Goal: Information Seeking & Learning: Find specific page/section

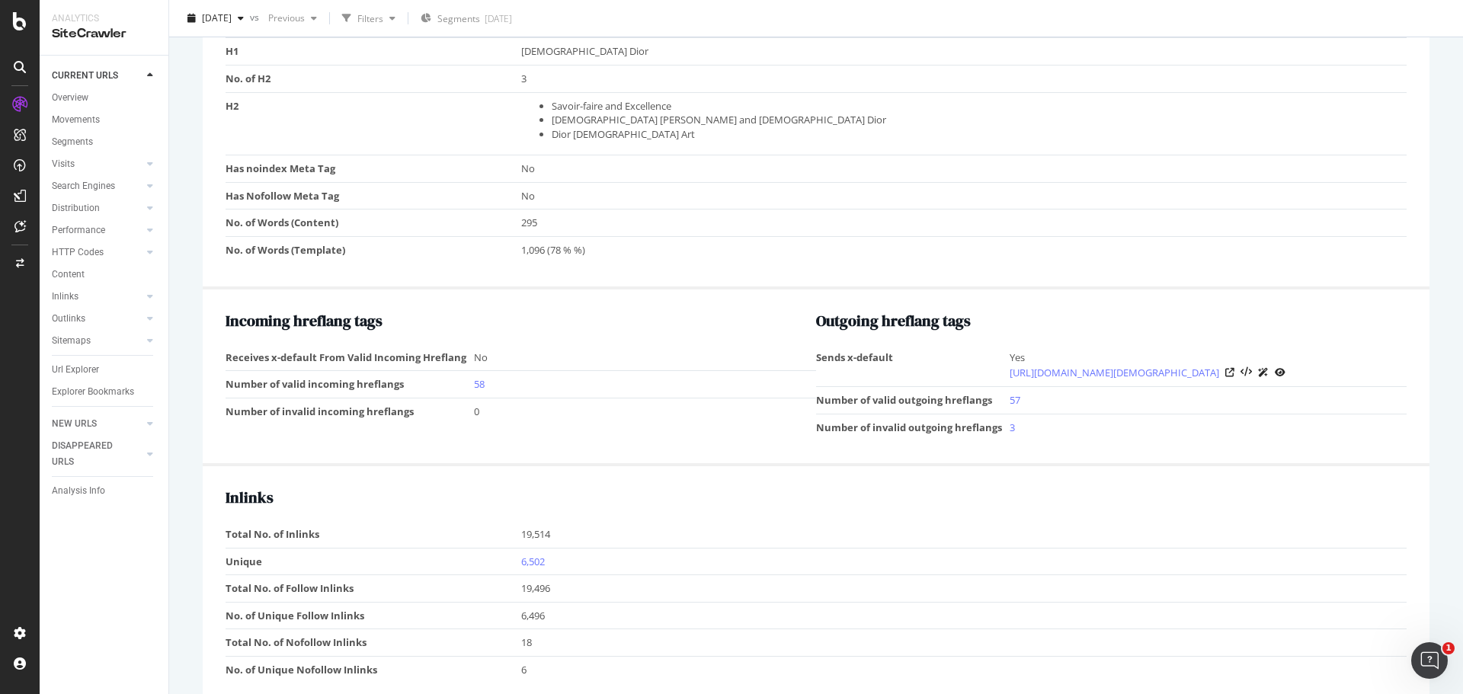
scroll to position [1219, 0]
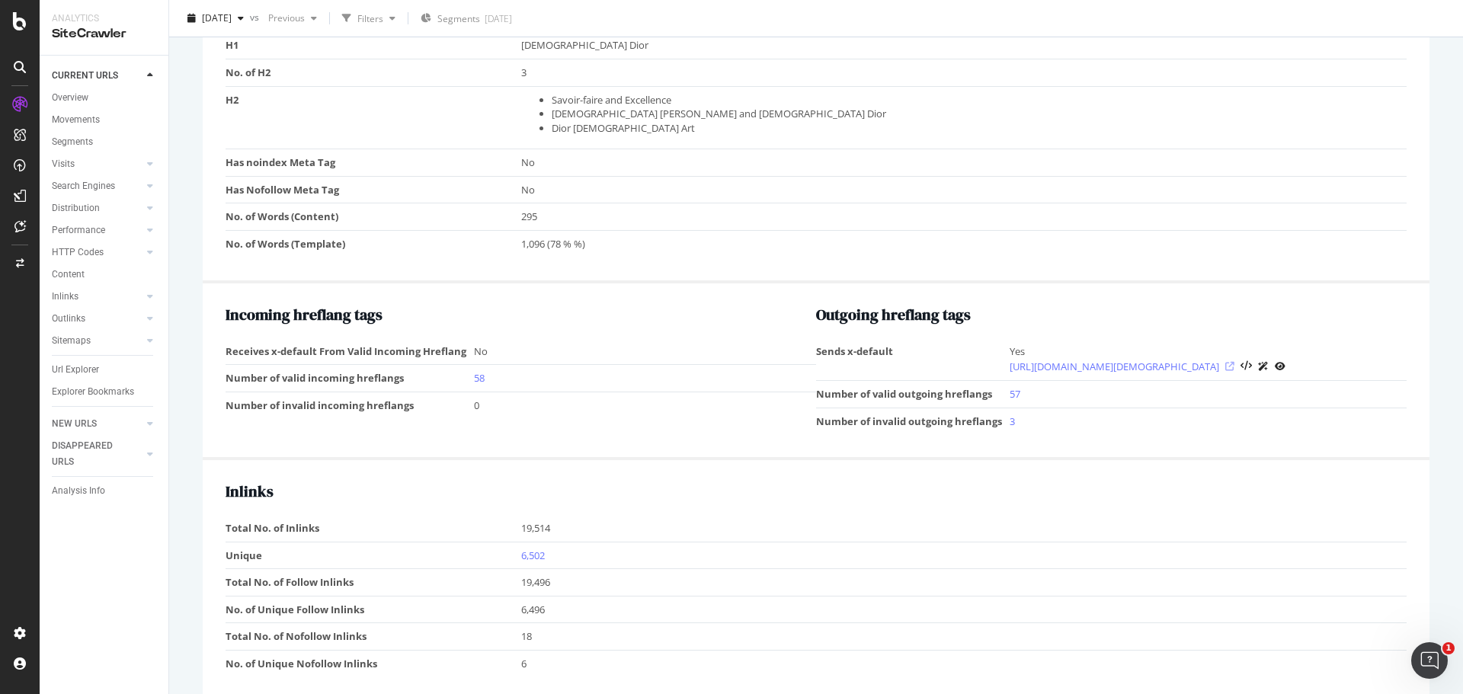
click at [1234, 371] on icon at bounding box center [1229, 366] width 9 height 9
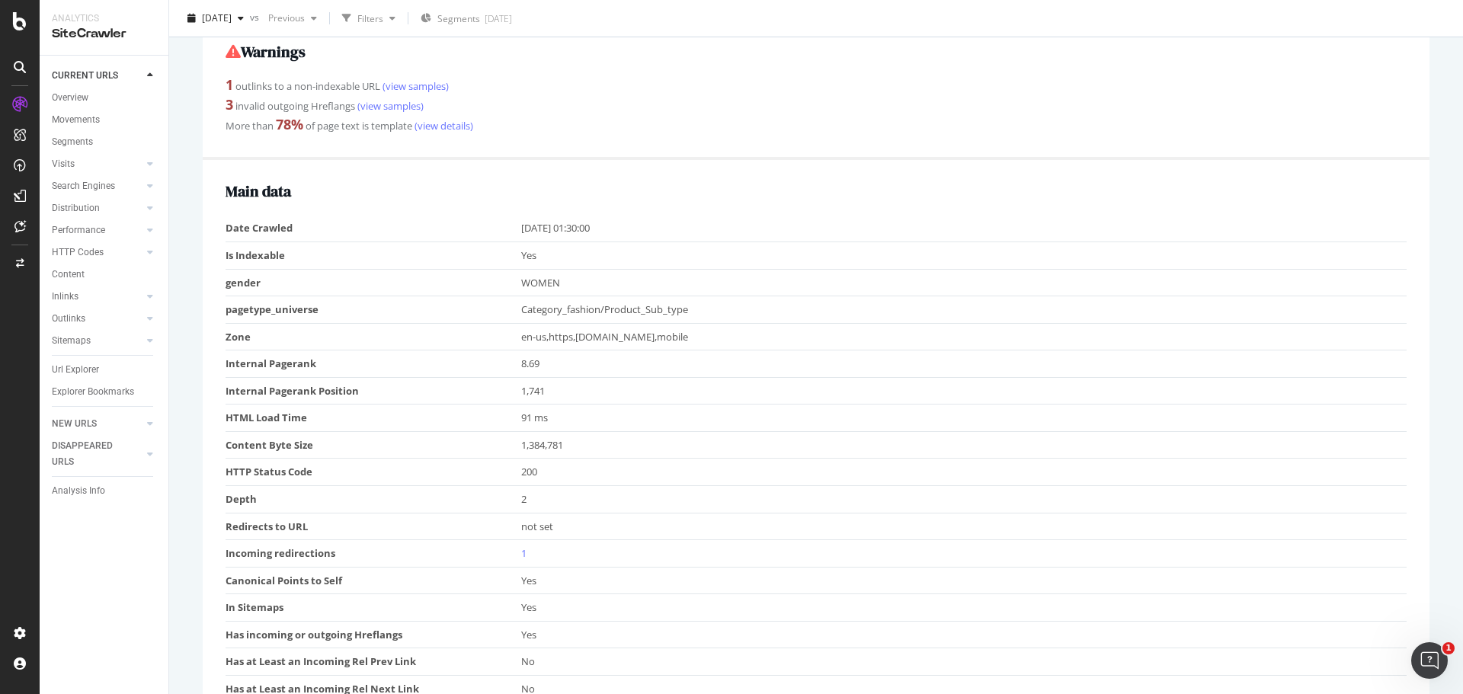
scroll to position [0, 0]
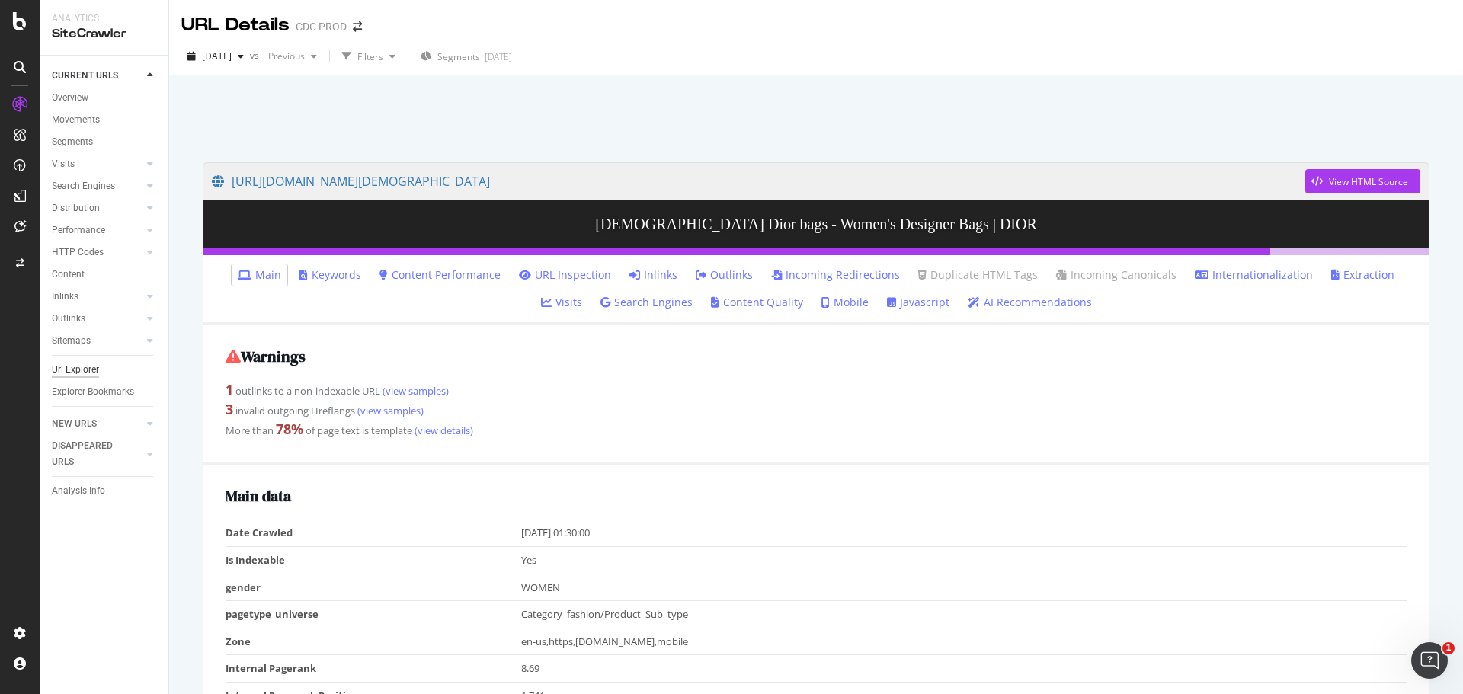
click at [88, 368] on div "Url Explorer" at bounding box center [75, 370] width 47 height 16
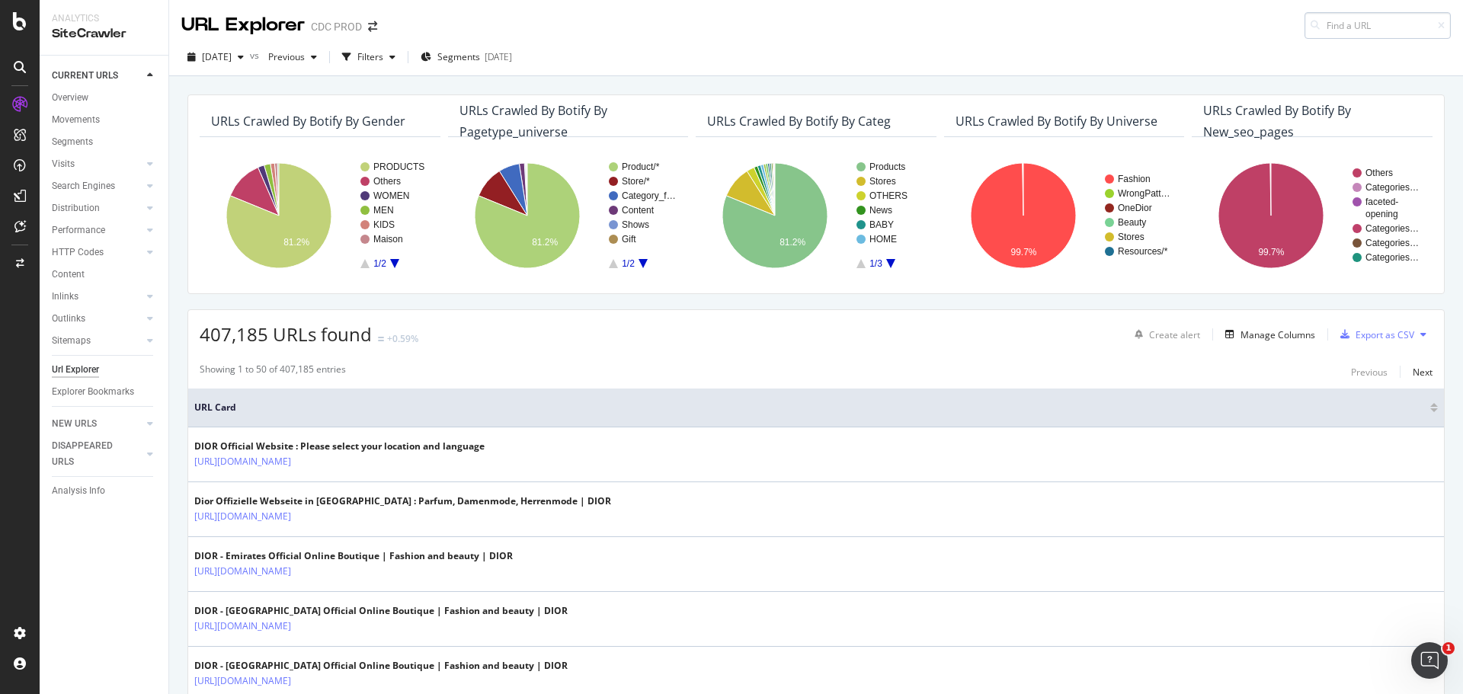
click at [1364, 16] on input at bounding box center [1377, 25] width 146 height 27
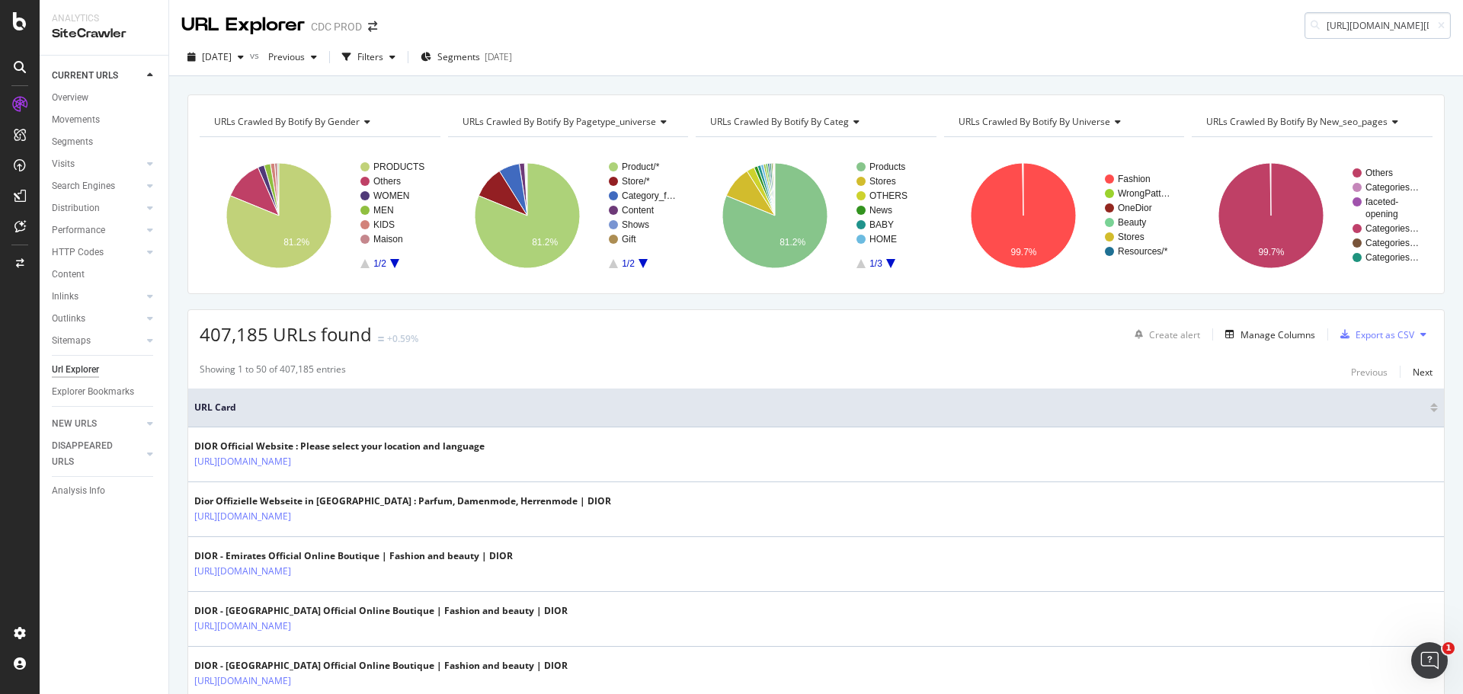
scroll to position [0, 287]
type input "https://www.dior.com/en_us/fashion/womens-fashion/bags/lady-dior-by-jonathan-an…"
click at [232, 60] on span "[DATE]" at bounding box center [217, 56] width 30 height 13
click at [1179, 66] on div "2025 Sep. 19th vs Previous Filters Segments 2025-08-27" at bounding box center [815, 60] width 1293 height 30
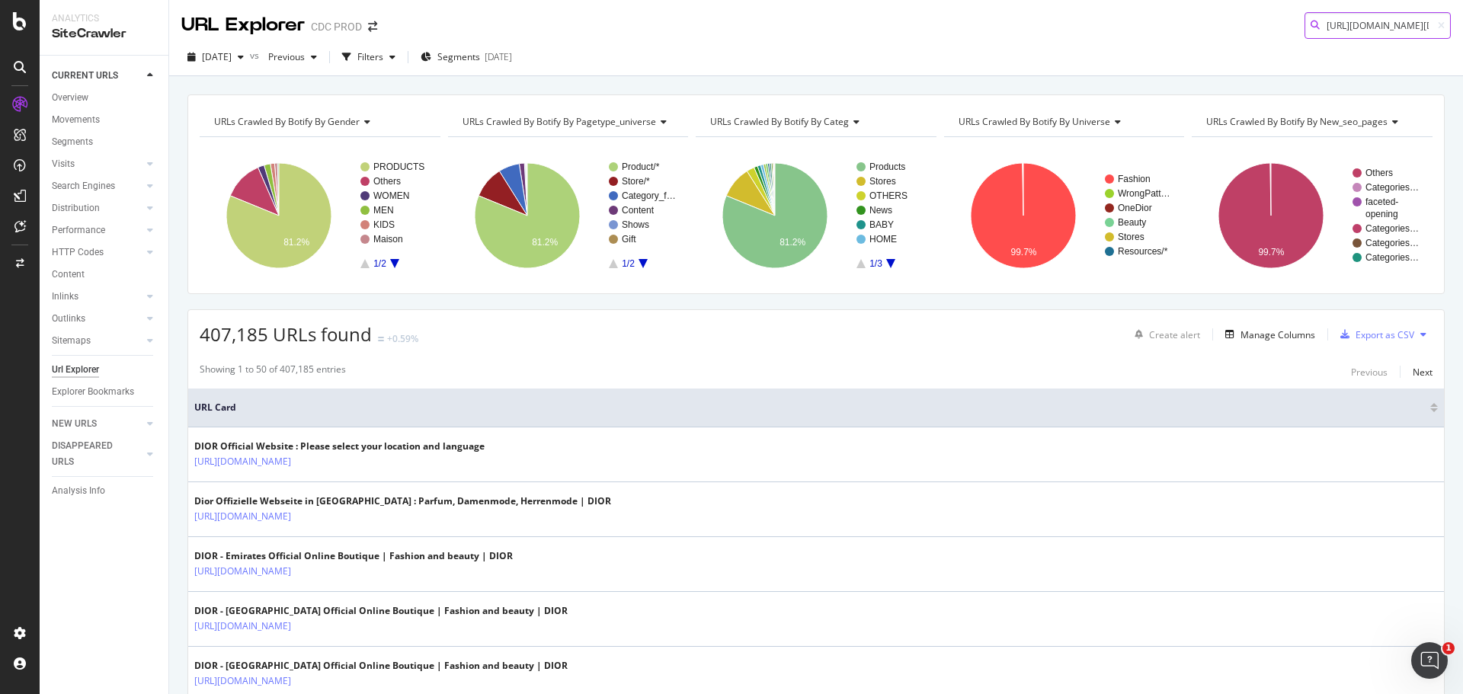
click at [1402, 29] on input "https://www.dior.com/en_us/fashion/womens-fashion/bags/lady-dior-by-jonathan-an…" at bounding box center [1377, 25] width 146 height 27
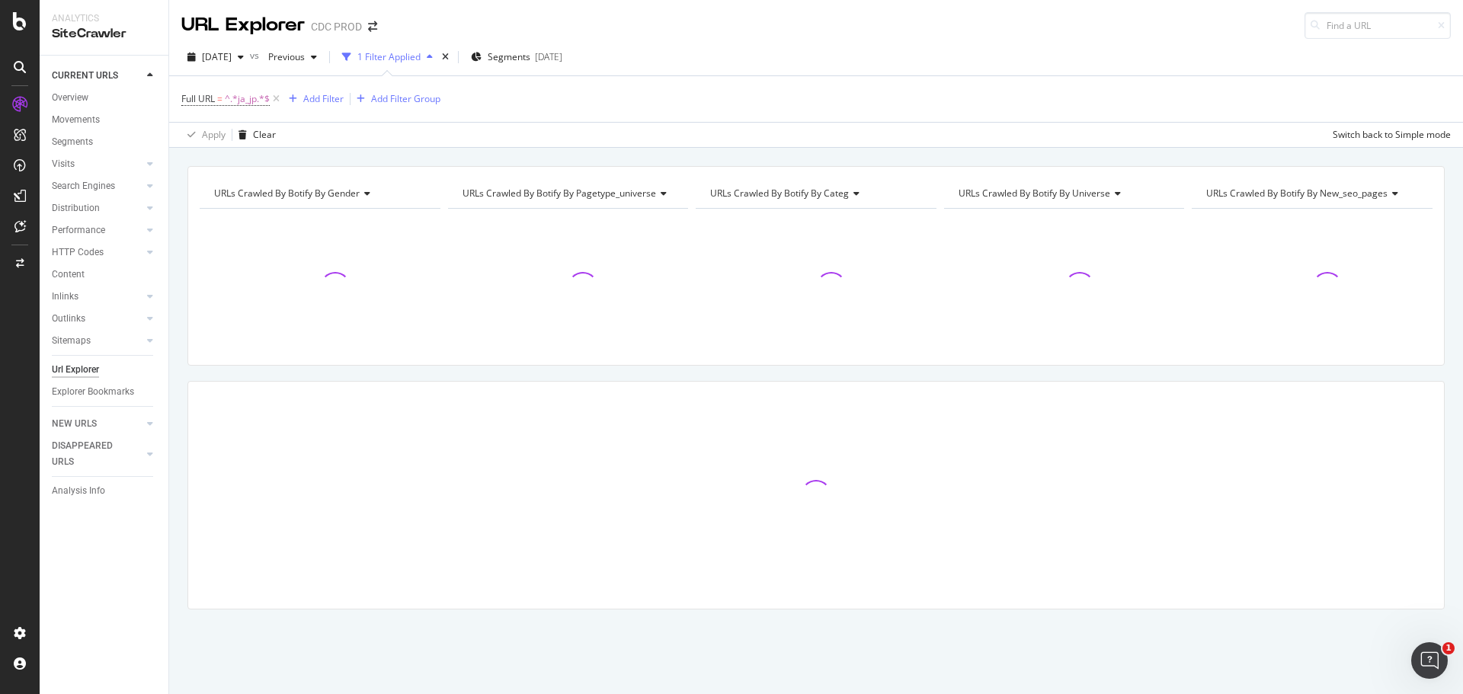
click at [82, 373] on div "Url Explorer" at bounding box center [75, 370] width 47 height 16
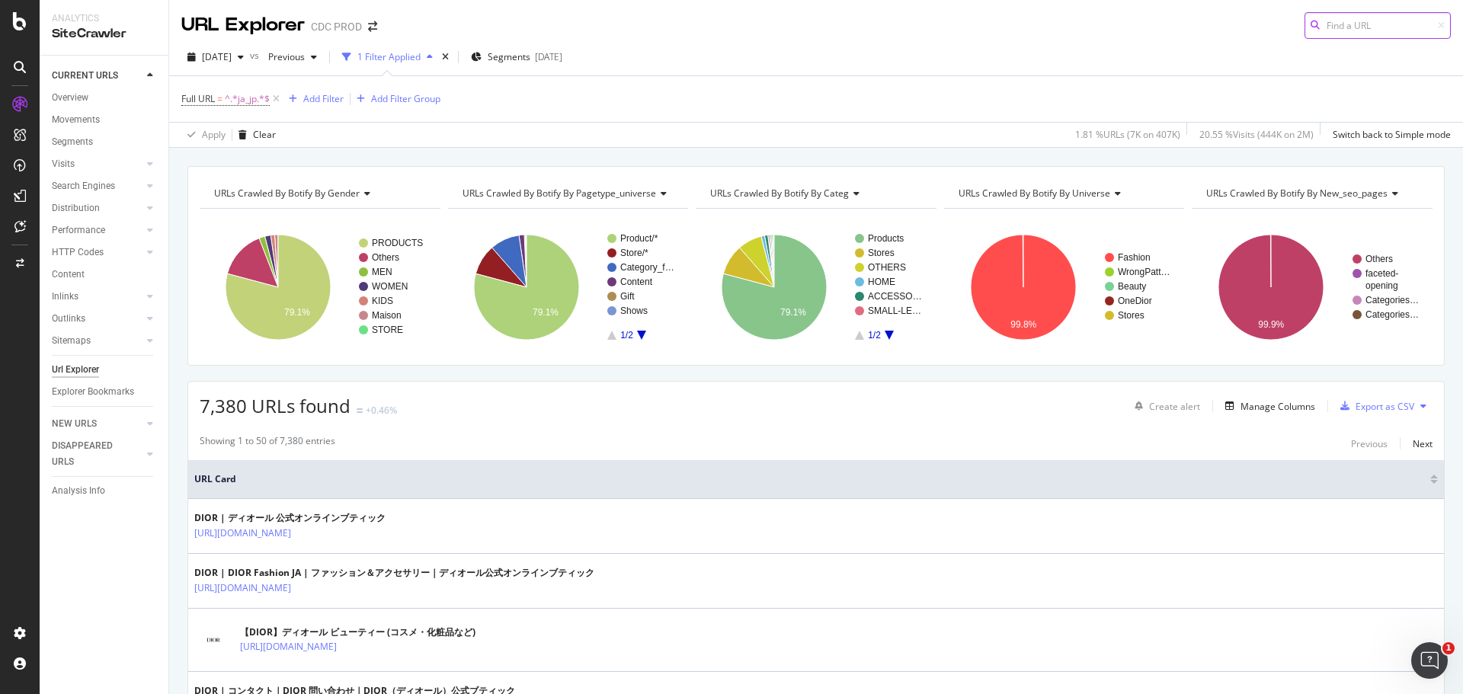
click at [1363, 23] on input at bounding box center [1377, 25] width 146 height 27
paste input "https://www.dior.com/en_gb/fashion/maison/tableware/all-products"
type input "https://www.dior.com/en_gb/fashion/maison/tableware/all-products"
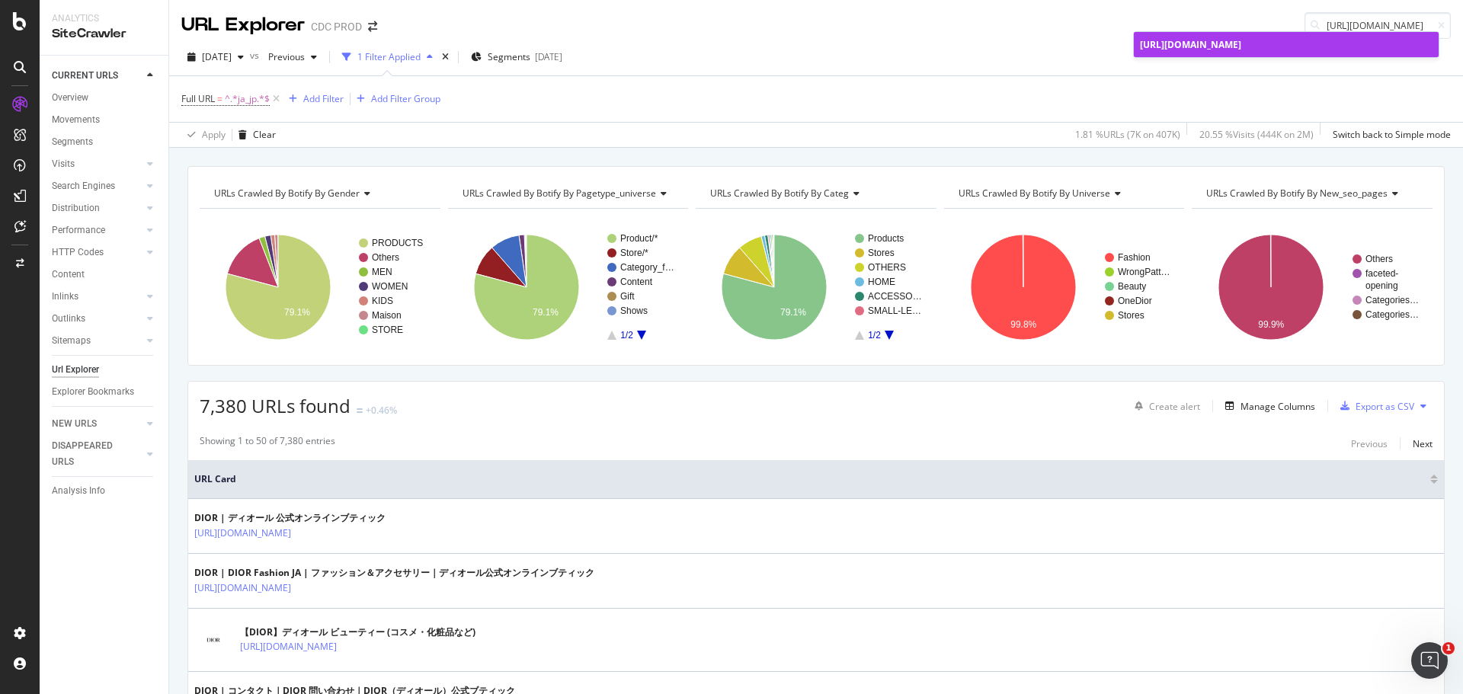
scroll to position [0, 0]
click at [1241, 50] on span "https://www.dior.com/en_gb/fashion/maison/tableware/all-products" at bounding box center [1190, 44] width 101 height 13
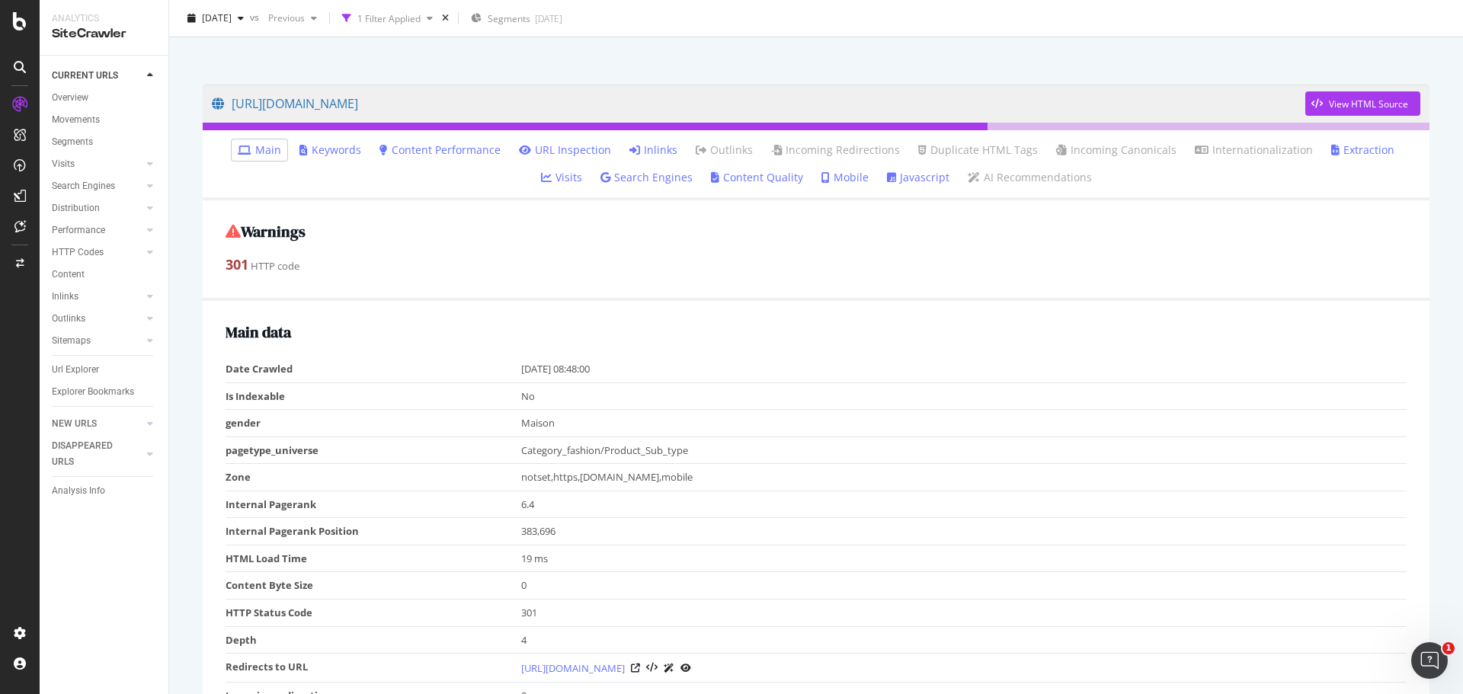
scroll to position [76, 0]
click at [629, 149] on link "Inlinks" at bounding box center [653, 151] width 48 height 15
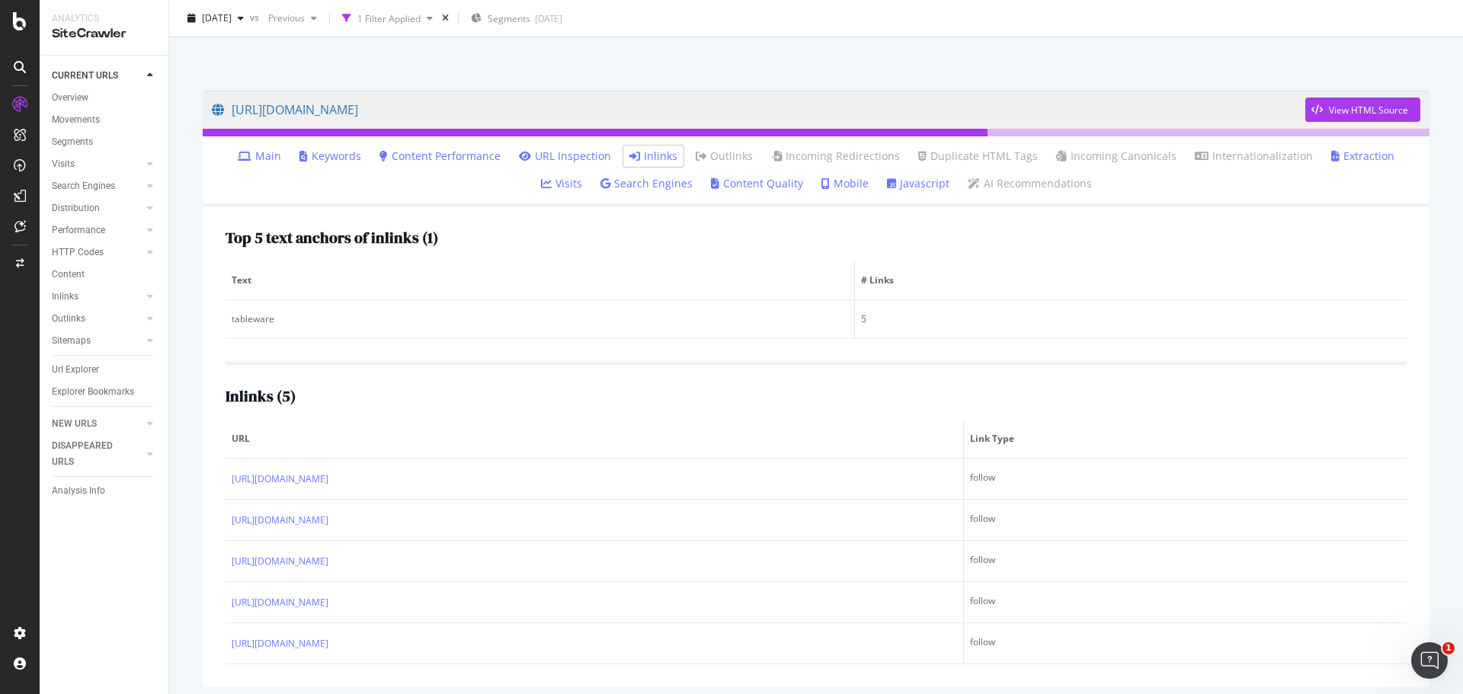
scroll to position [80, 0]
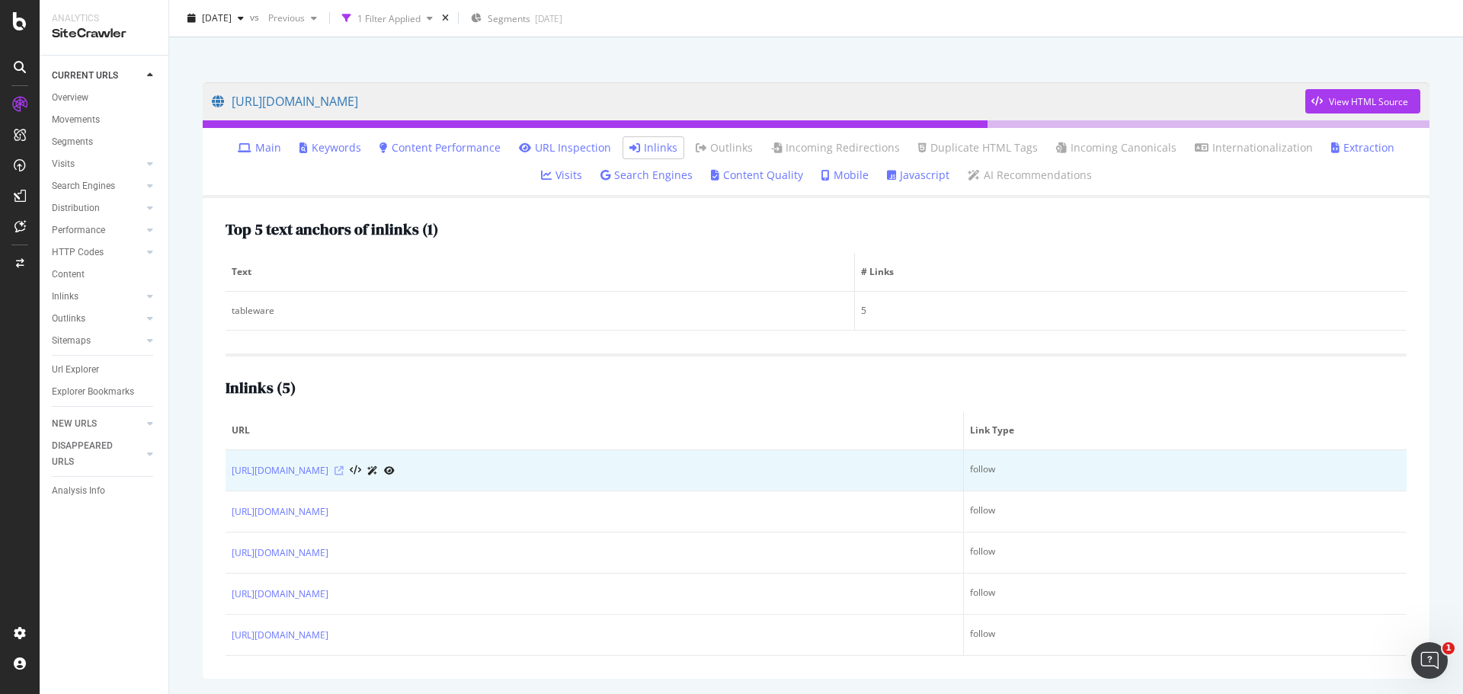
click at [344, 472] on icon at bounding box center [338, 470] width 9 height 9
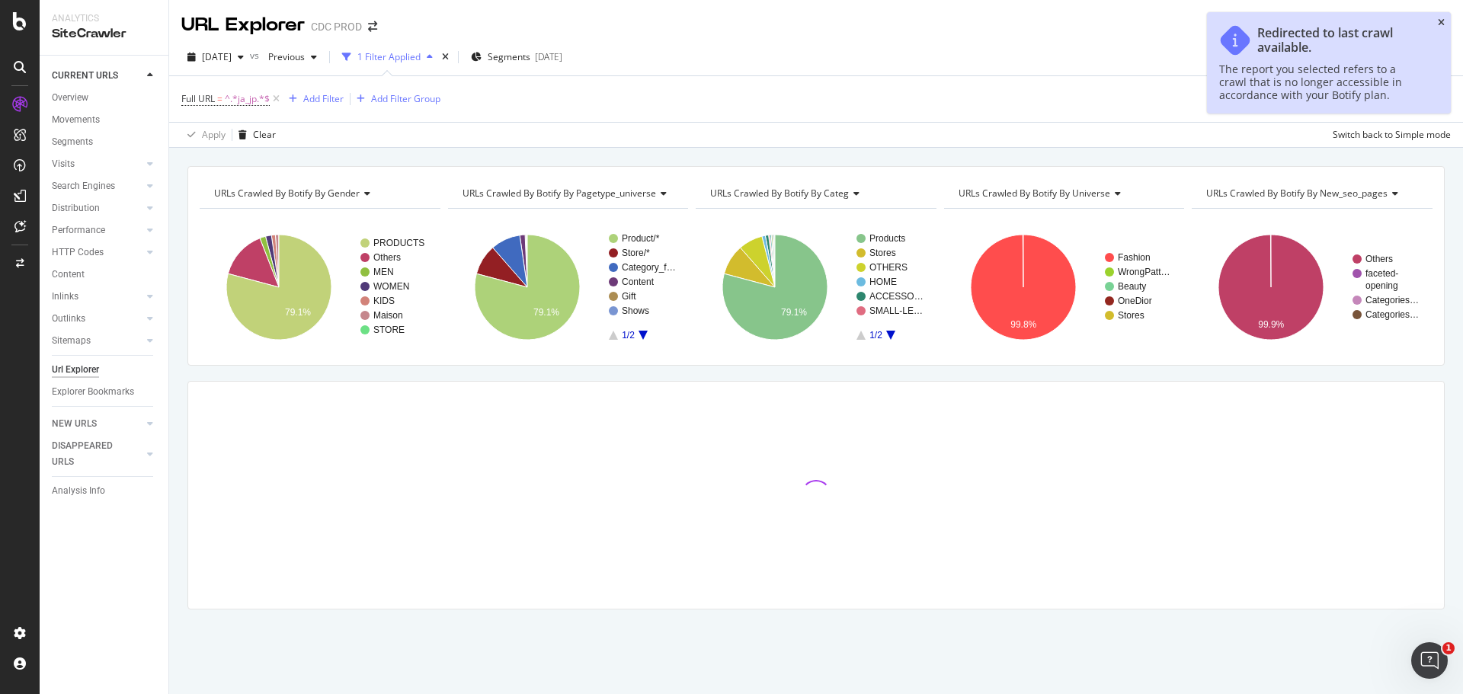
click at [1441, 18] on icon "close toast" at bounding box center [1440, 22] width 7 height 9
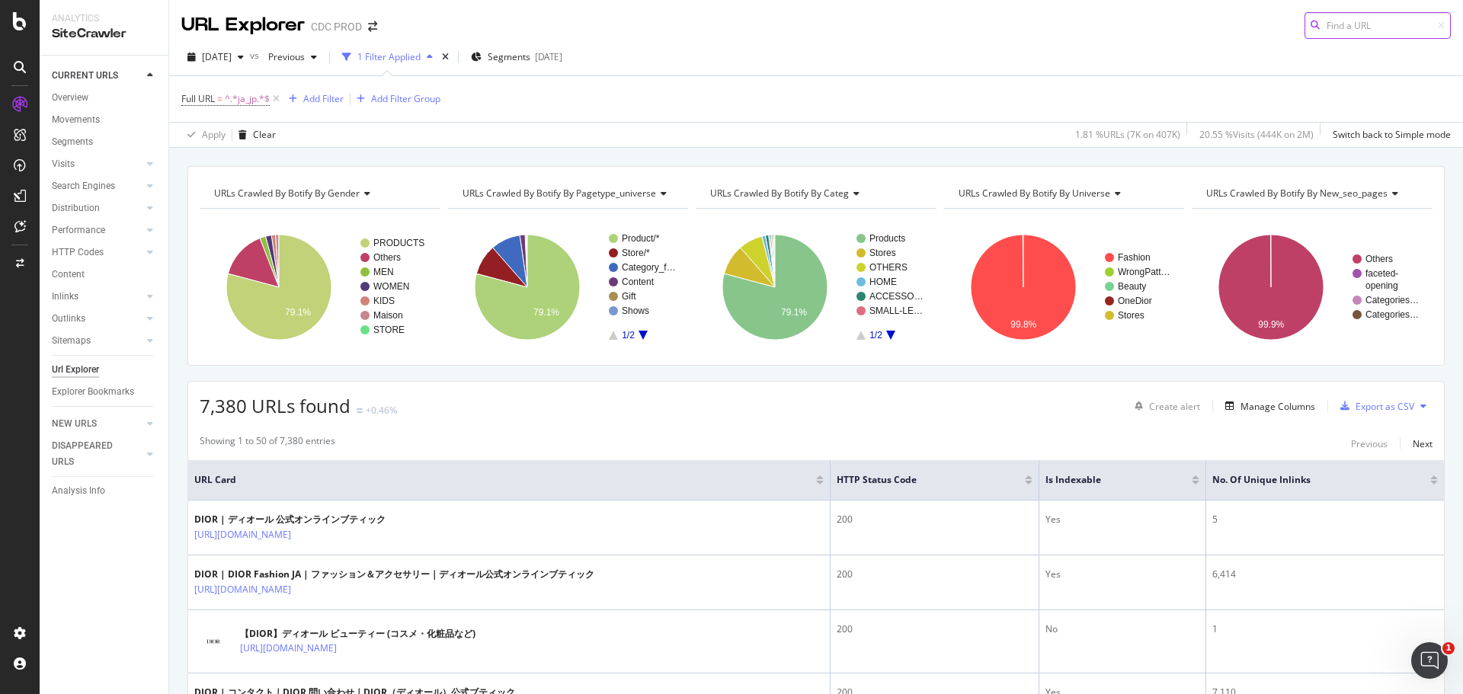
click at [1363, 29] on input at bounding box center [1377, 25] width 146 height 27
paste input "https://www.dior.com/ja_jp/fashion/%E3%83%A1%E3%83%B3%E3%82%BA%E3%83%95%E3%82%A…"
type input "https://www.dior.com/ja_jp/fashion/%E3%83%A1%E3%83%B3%E3%82%BA%E3%83%95%E3%82%A…"
